Goal: Information Seeking & Learning: Find specific fact

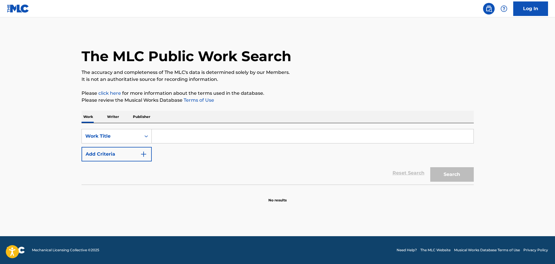
click at [161, 139] on input "Search Form" at bounding box center [312, 136] width 321 height 14
click at [185, 133] on input "Search Form" at bounding box center [312, 136] width 321 height 14
paste input "The Bait"
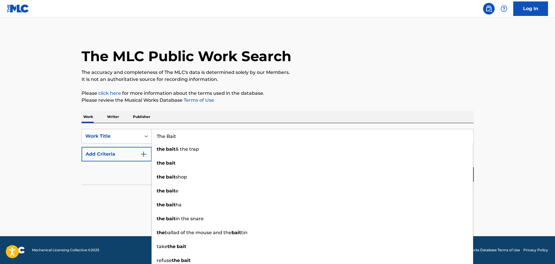
type input "The Bait"
click at [122, 178] on div "Reset Search Search" at bounding box center [277, 172] width 392 height 23
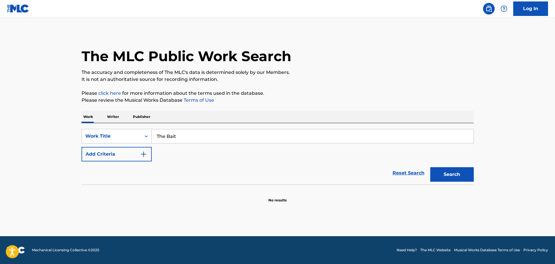
click at [141, 160] on button "Add Criteria" at bounding box center [116, 154] width 70 height 14
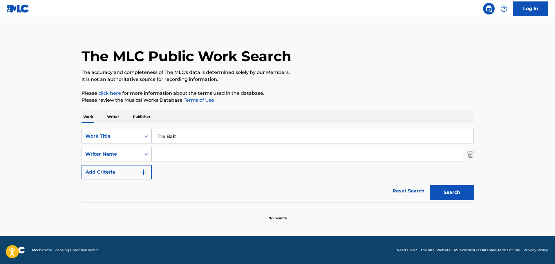
drag, startPoint x: 184, startPoint y: 153, endPoint x: 267, endPoint y: 188, distance: 90.0
click at [185, 154] on input "Search Form" at bounding box center [307, 154] width 311 height 14
paste input "[PERSON_NAME]"
type input "[PERSON_NAME]"
click at [474, 195] on div "The MLC Public Work Search The accuracy and completeness of The MLC's data is d…" at bounding box center [278, 126] width 406 height 189
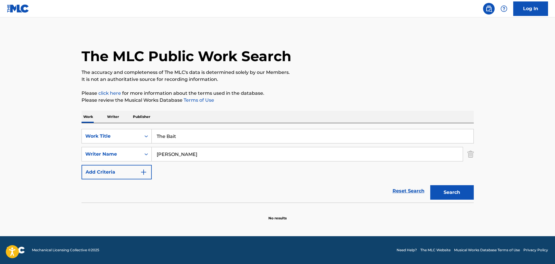
click at [468, 193] on button "Search" at bounding box center [451, 192] width 43 height 14
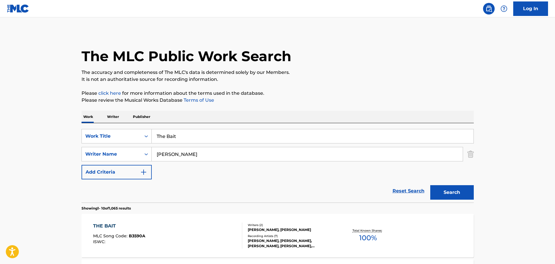
click at [195, 225] on div "THE BAIT MLC Song Code : B3590A ISWC :" at bounding box center [167, 236] width 149 height 26
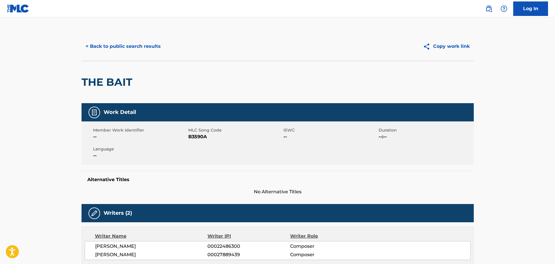
click at [99, 48] on button "< Back to public search results" at bounding box center [122, 46] width 83 height 14
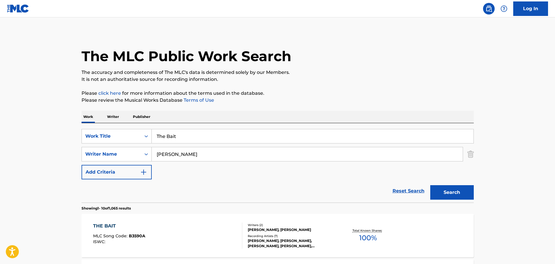
click at [214, 157] on input "[PERSON_NAME]" at bounding box center [307, 154] width 311 height 14
drag, startPoint x: 214, startPoint y: 157, endPoint x: 219, endPoint y: 161, distance: 7.1
click at [214, 158] on input "[PERSON_NAME]" at bounding box center [307, 154] width 311 height 14
paste input "[PERSON_NAME] [PERSON_NAME] [PERSON_NAME]"
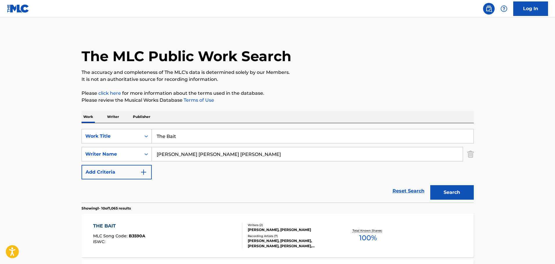
click at [462, 195] on button "Search" at bounding box center [451, 192] width 43 height 14
click at [266, 156] on input "[PERSON_NAME] [PERSON_NAME] [PERSON_NAME]" at bounding box center [307, 154] width 311 height 14
click at [265, 156] on input "[PERSON_NAME] [PERSON_NAME] [PERSON_NAME]" at bounding box center [307, 154] width 311 height 14
drag, startPoint x: 265, startPoint y: 156, endPoint x: 308, endPoint y: 168, distance: 44.8
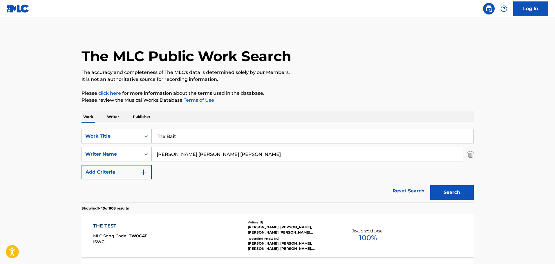
click at [265, 156] on input "[PERSON_NAME] [PERSON_NAME] [PERSON_NAME]" at bounding box center [307, 154] width 311 height 14
paste input "[PERSON_NAME]"
type input "[PERSON_NAME]"
click at [439, 189] on button "Search" at bounding box center [451, 192] width 43 height 14
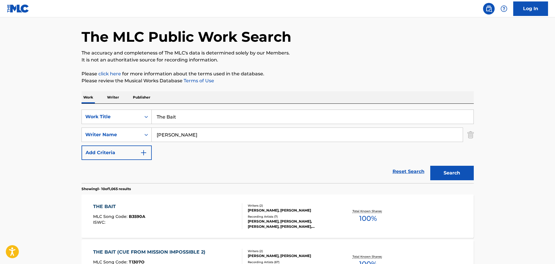
scroll to position [29, 0]
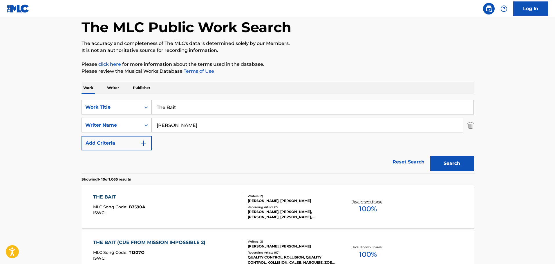
click at [209, 204] on div "THE BAIT MLC Song Code : B3590A ISWC :" at bounding box center [167, 207] width 149 height 26
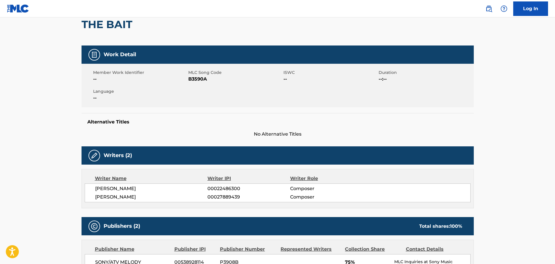
scroll to position [58, 0]
